Goal: Transaction & Acquisition: Purchase product/service

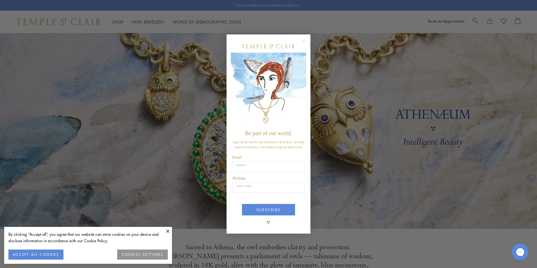
click at [304, 41] on circle "Close dialog" at bounding box center [304, 40] width 7 height 7
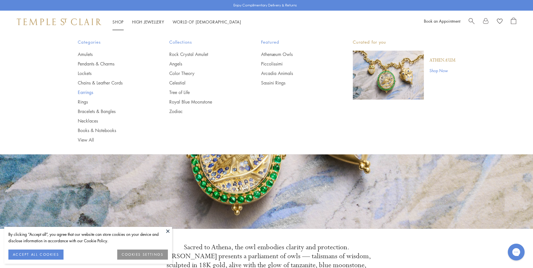
click at [88, 91] on link "Earrings" at bounding box center [112, 92] width 69 height 6
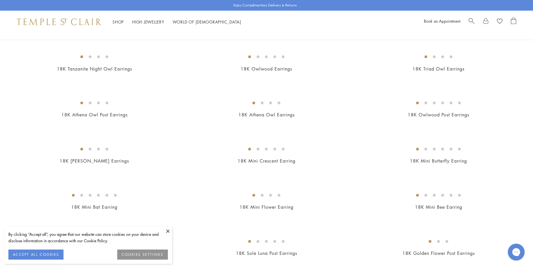
scroll to position [77, 0]
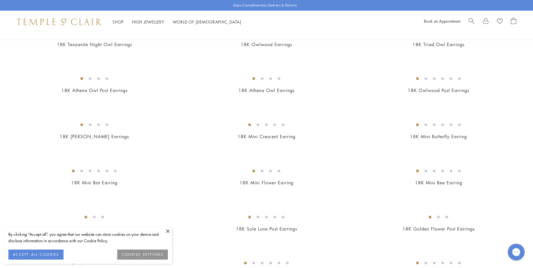
click at [167, 230] on button at bounding box center [168, 231] width 8 height 8
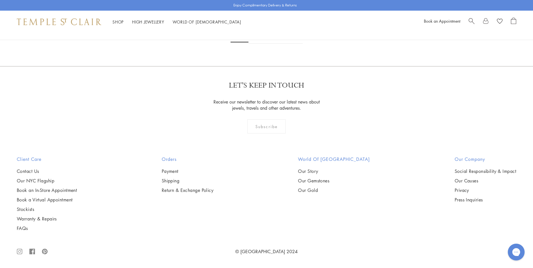
scroll to position [3529, 0]
click at [294, 44] on link at bounding box center [293, 35] width 17 height 15
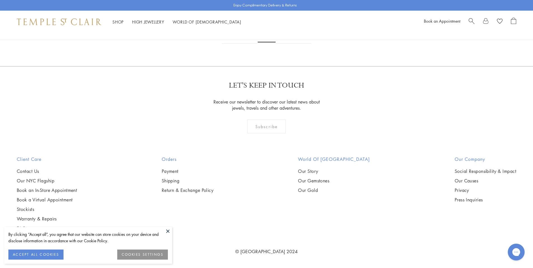
scroll to position [3289, 0]
click at [303, 44] on link at bounding box center [302, 35] width 17 height 15
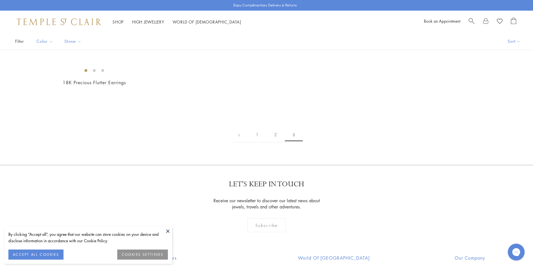
scroll to position [48, 0]
